Goal: Task Accomplishment & Management: Use online tool/utility

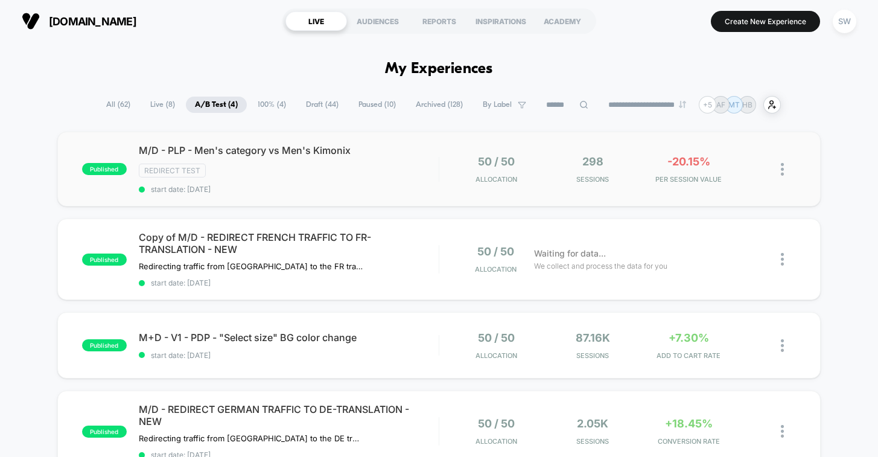
scroll to position [48, 0]
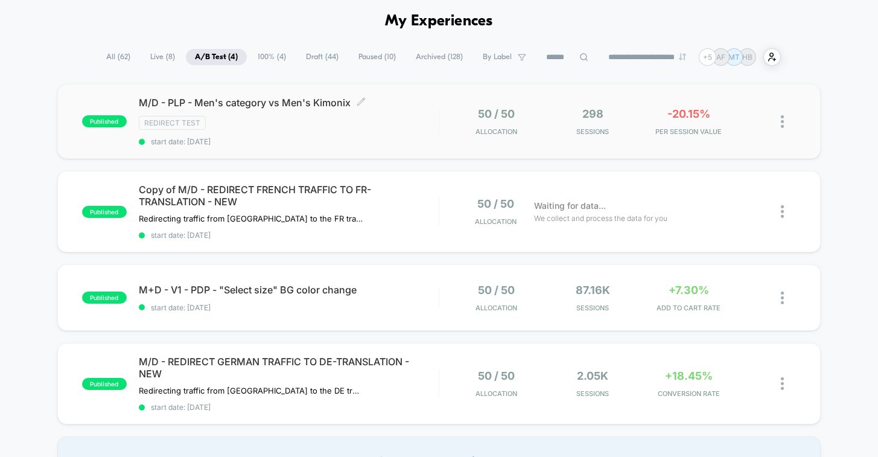
click at [409, 130] on div "M/D - PLP - Men's category vs Men's Kimonix Click to edit experience details Cl…" at bounding box center [289, 121] width 300 height 49
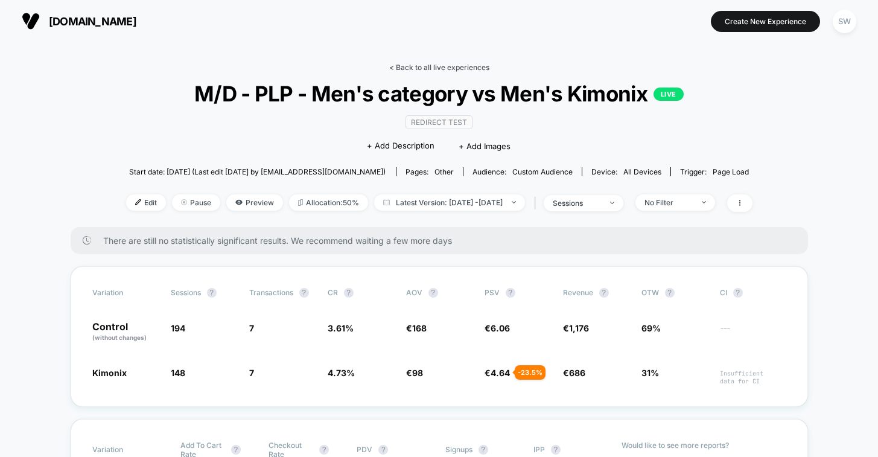
click at [423, 68] on link "< Back to all live experiences" at bounding box center [439, 67] width 100 height 9
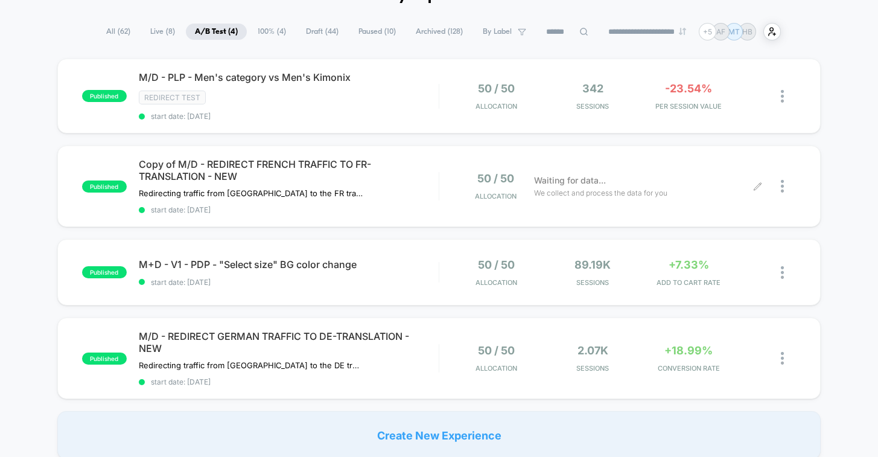
scroll to position [58, 0]
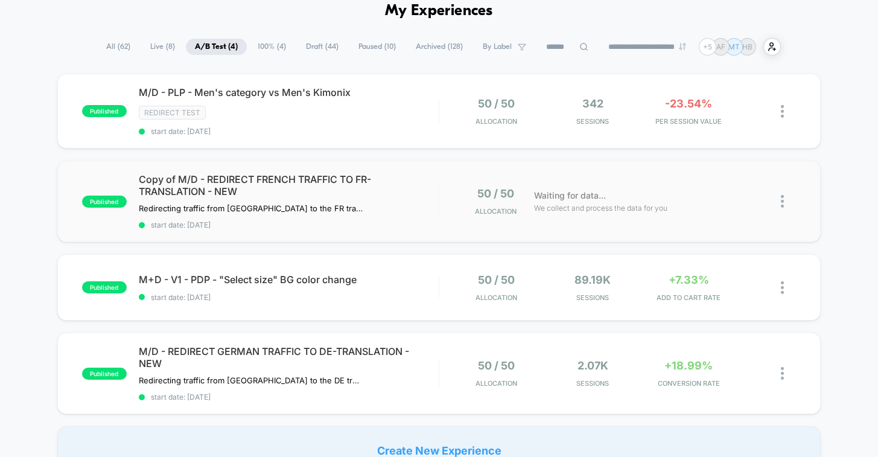
click at [424, 168] on div "published Copy of M/D - REDIRECT FRENCH TRAFFIC TO FR-TRANSLATION - NEW Redirec…" at bounding box center [439, 201] width 764 height 81
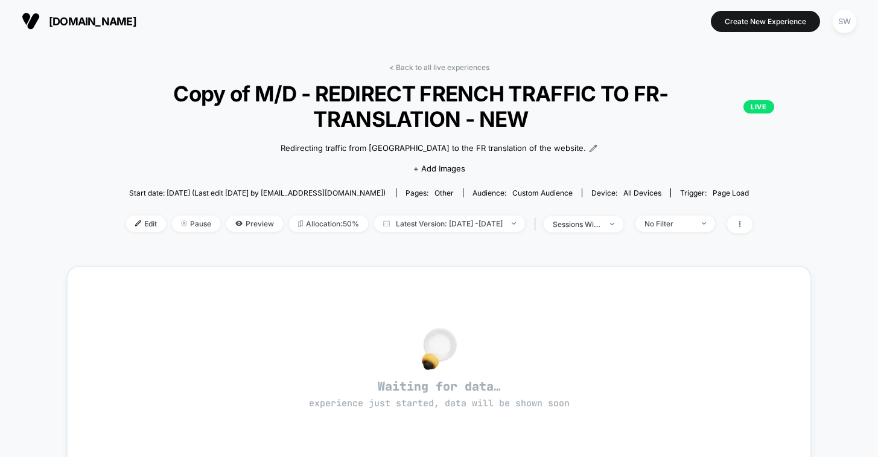
click at [243, 46] on div "< Back to all live experiences Copy of M/D - REDIRECT FRENCH TRAFFIC TO FR-TRAN…" at bounding box center [439, 369] width 878 height 654
click at [432, 67] on link "< Back to all live experiences" at bounding box center [439, 67] width 100 height 9
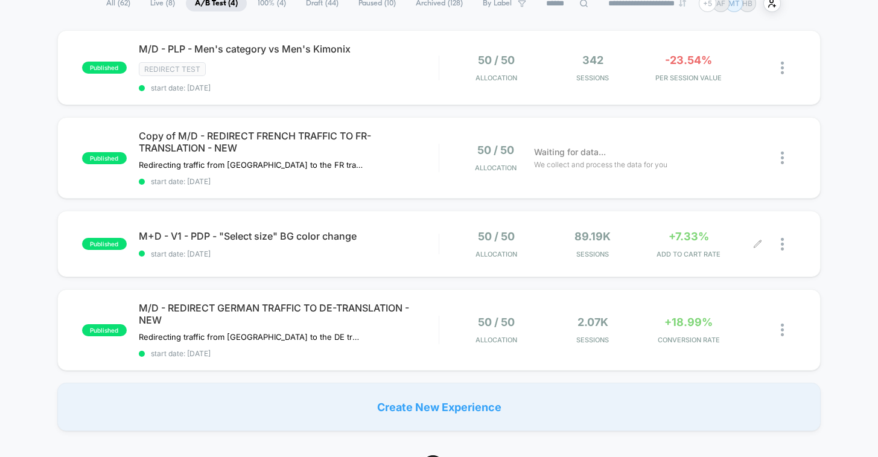
scroll to position [202, 0]
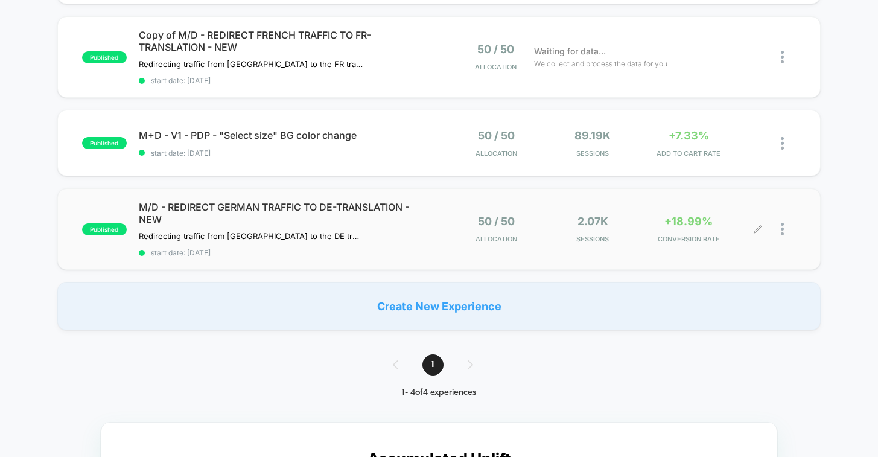
click at [785, 226] on div at bounding box center [788, 229] width 15 height 28
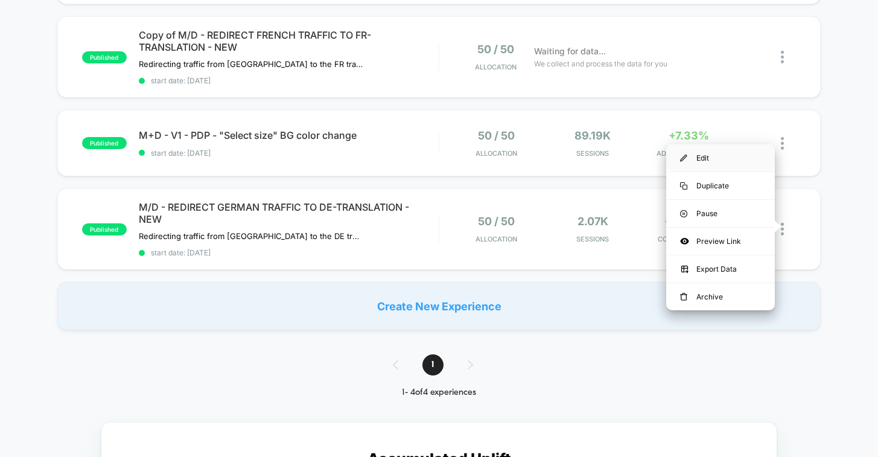
click at [701, 154] on div "Edit" at bounding box center [720, 157] width 109 height 27
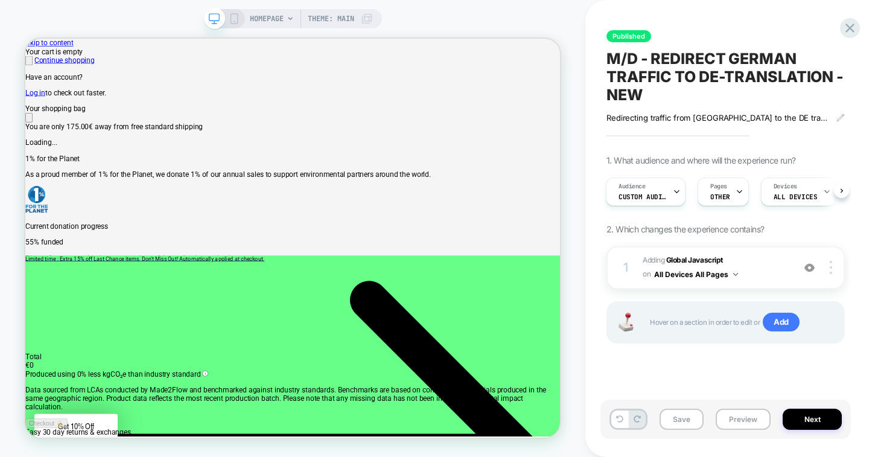
scroll to position [0, 1427]
click at [850, 28] on icon at bounding box center [850, 28] width 9 height 9
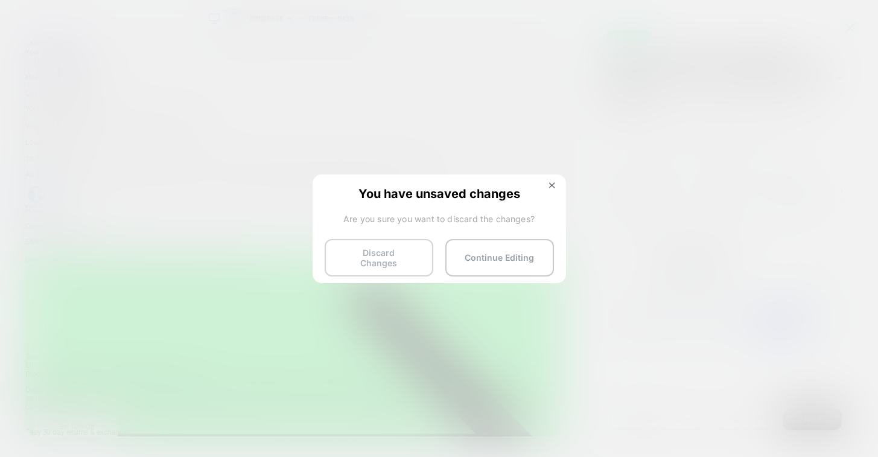
click at [400, 264] on button "Discard Changes" at bounding box center [379, 257] width 109 height 37
